Goal: Transaction & Acquisition: Purchase product/service

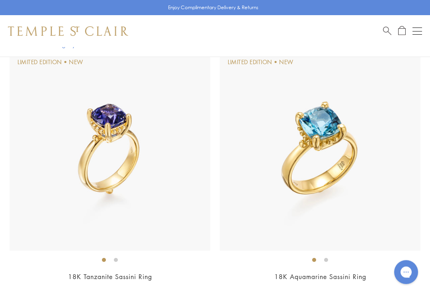
scroll to position [889, 0]
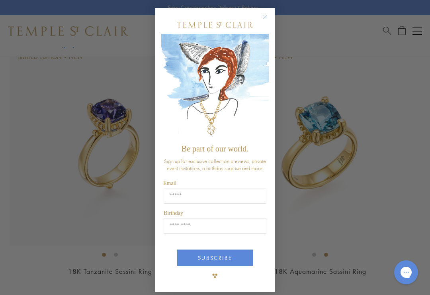
click at [267, 68] on img "POPUP Form" at bounding box center [215, 87] width 108 height 106
click at [267, 18] on icon "Close dialog" at bounding box center [266, 17] width 4 height 4
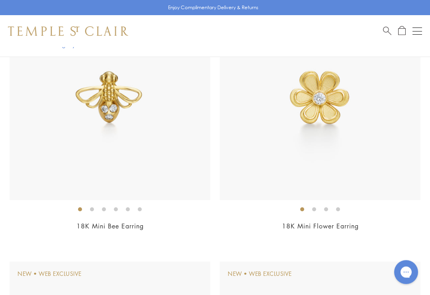
scroll to position [1197, 0]
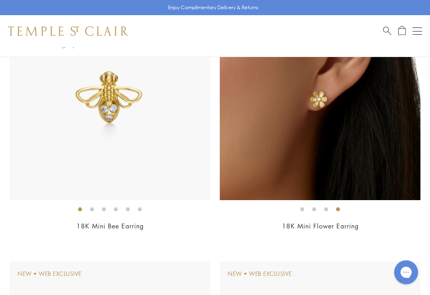
click at [322, 109] on img at bounding box center [320, 99] width 201 height 201
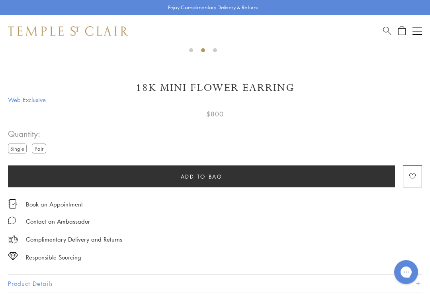
scroll to position [411, 0]
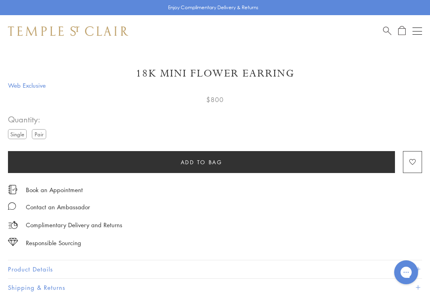
click at [42, 138] on label "Pair" at bounding box center [39, 134] width 14 height 10
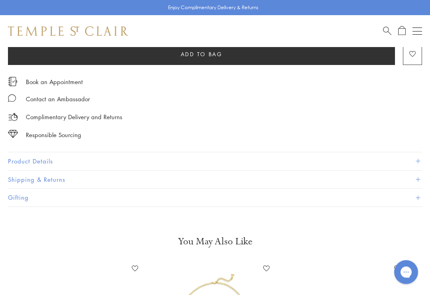
scroll to position [519, 0]
click at [23, 158] on button "Product Details" at bounding box center [215, 161] width 414 height 18
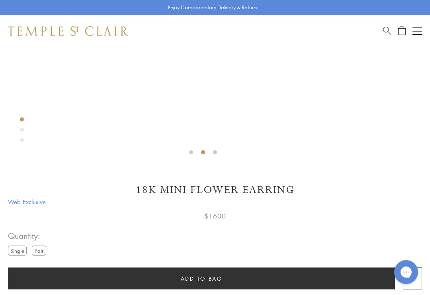
scroll to position [294, 0]
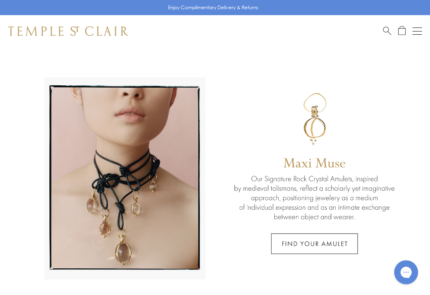
scroll to position [28, 0]
